Goal: Information Seeking & Learning: Learn about a topic

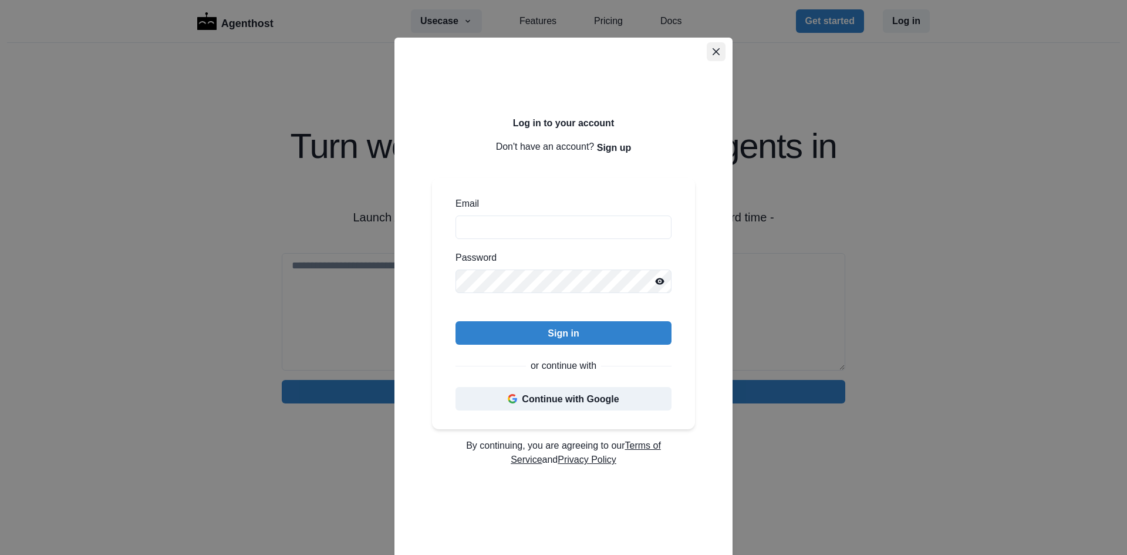
click at [712, 48] on icon "Close" at bounding box center [715, 51] width 7 height 7
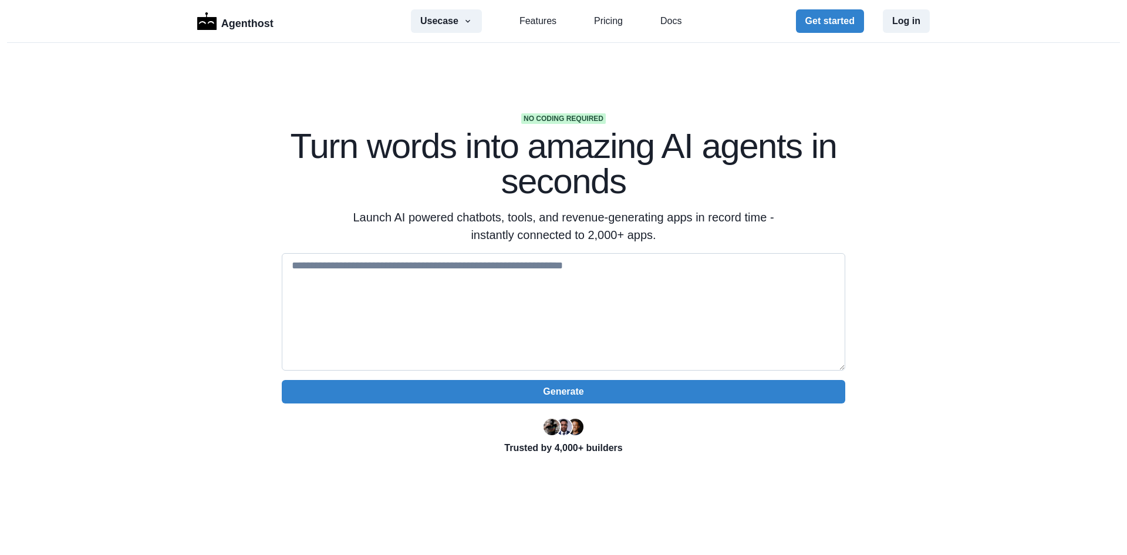
click at [485, 299] on textarea at bounding box center [563, 311] width 563 height 117
drag, startPoint x: 286, startPoint y: 18, endPoint x: 177, endPoint y: 58, distance: 115.7
click at [169, 23] on div "Agenthost Usecase AI SaaS Customer Support SMS Chatbot Sales Marketing Educatio…" at bounding box center [563, 21] width 1113 height 43
click at [276, 58] on section "No coding required Turn words into amazing AI agents in seconds Launch AI power…" at bounding box center [563, 370] width 1127 height 654
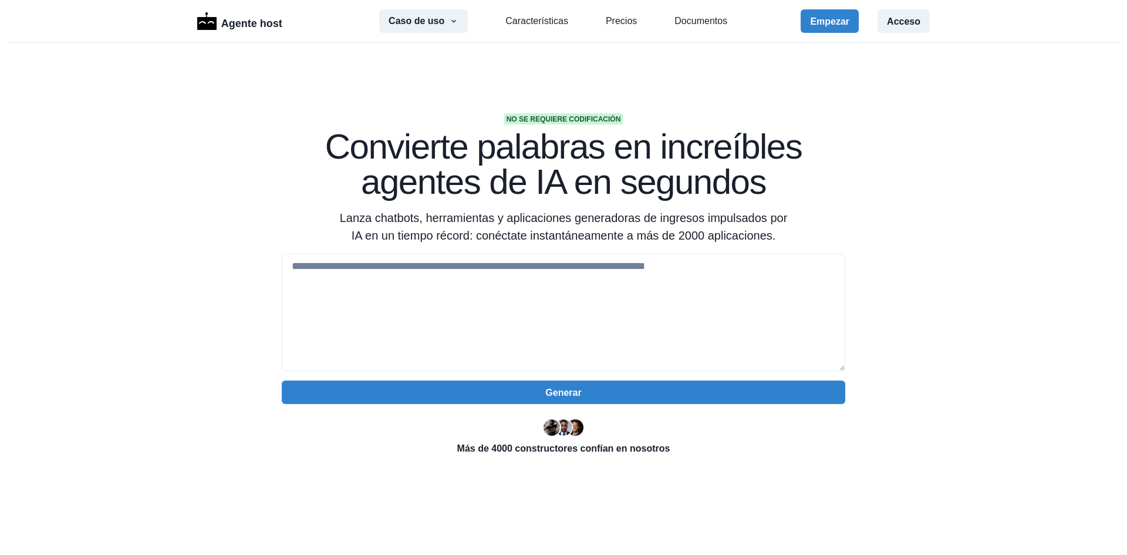
click at [942, 205] on section "No se requiere codificación Convierte palabras en increíbles agentes de IA en s…" at bounding box center [563, 370] width 1127 height 655
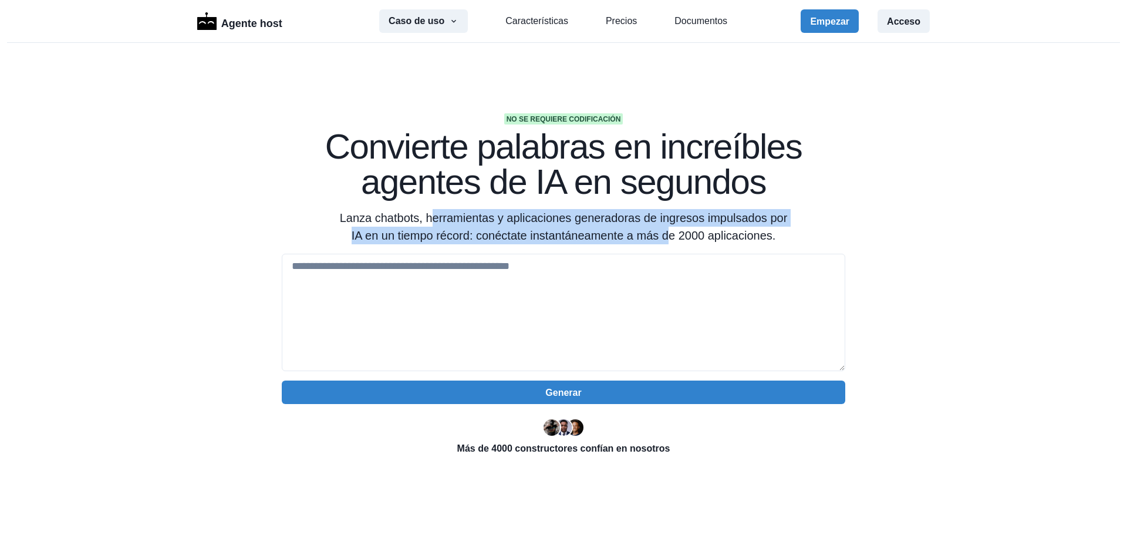
drag, startPoint x: 430, startPoint y: 217, endPoint x: 721, endPoint y: 234, distance: 291.6
click at [708, 236] on font "Lanza chatbots, herramientas y aplicaciones generadoras de ingresos impulsados …" at bounding box center [564, 226] width 448 height 31
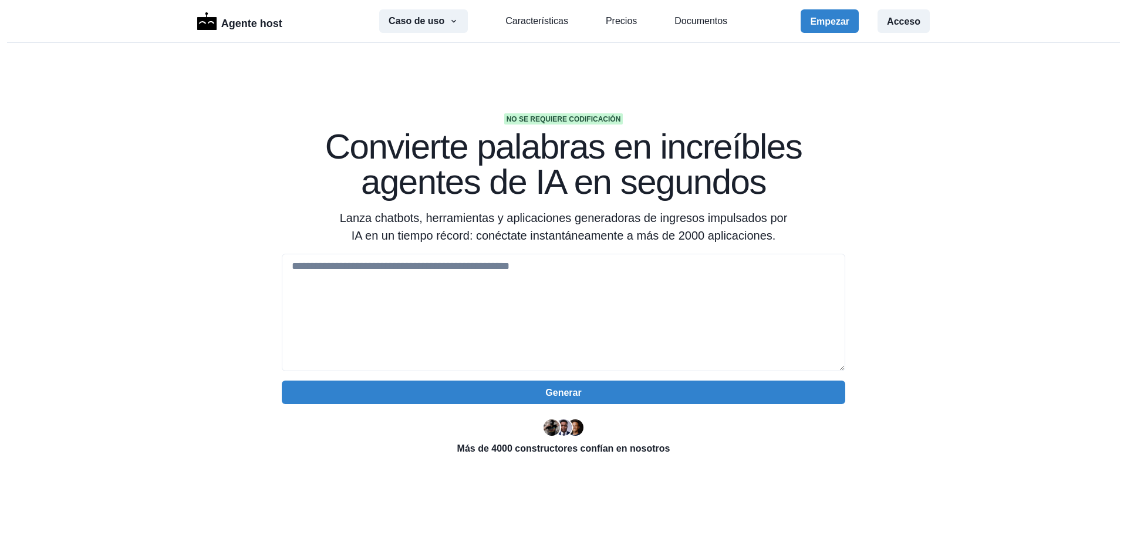
click at [721, 234] on font "Lanza chatbots, herramientas y aplicaciones generadoras de ingresos impulsados …" at bounding box center [564, 226] width 448 height 31
drag, startPoint x: 842, startPoint y: 204, endPoint x: 897, endPoint y: 204, distance: 55.2
click at [897, 204] on section "No se requiere codificación Convierte palabras en increíbles agentes de IA en s…" at bounding box center [563, 370] width 1127 height 655
